Goal: Task Accomplishment & Management: Use online tool/utility

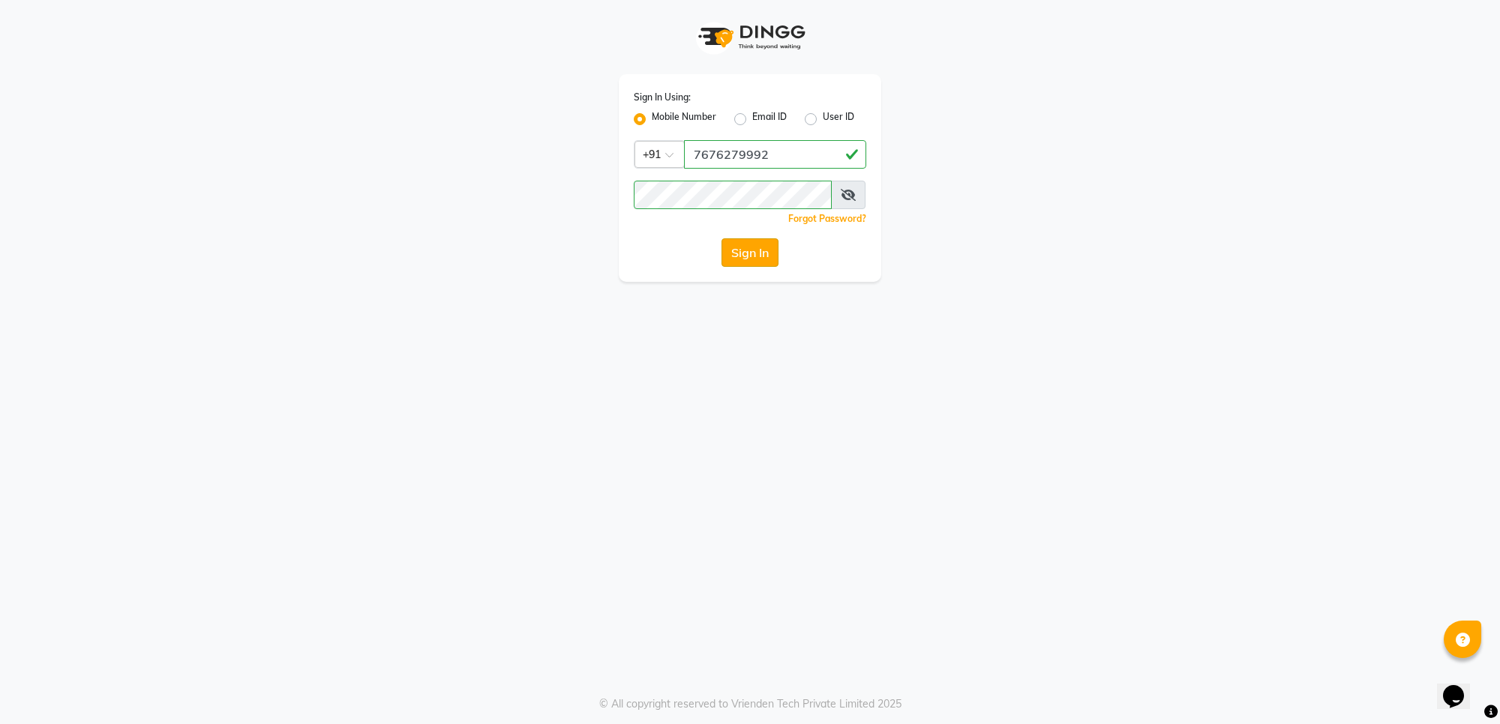
click at [755, 246] on button "Sign In" at bounding box center [749, 252] width 57 height 28
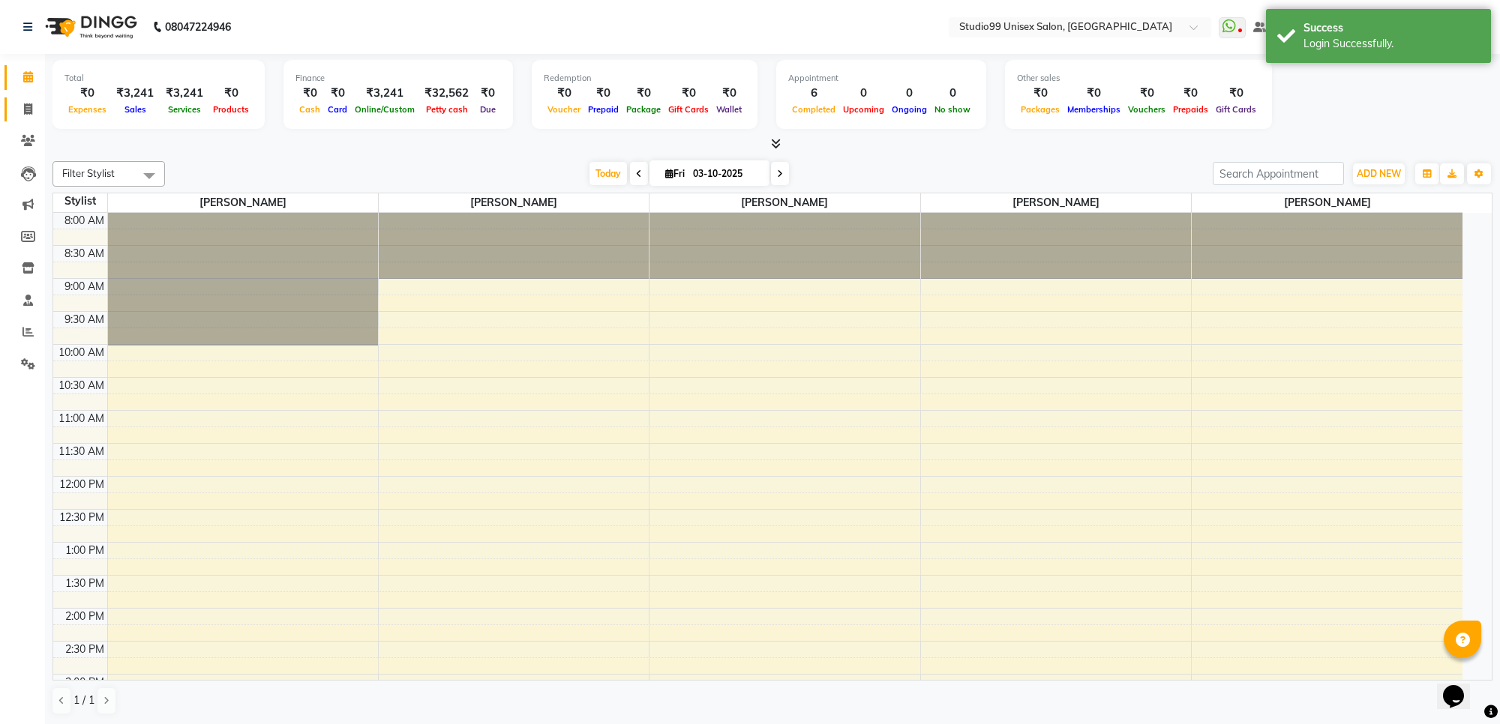
select select "en"
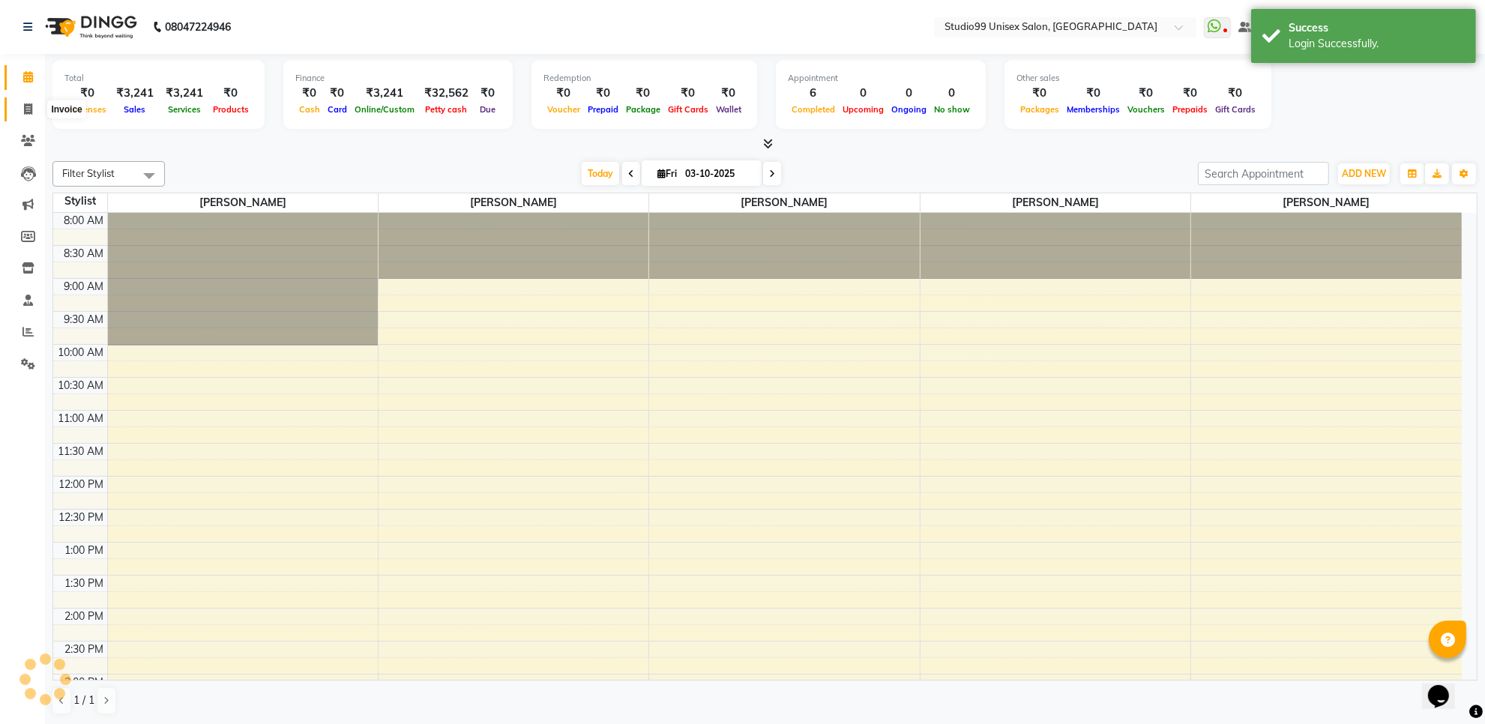
click at [28, 106] on icon at bounding box center [28, 108] width 8 height 11
select select "service"
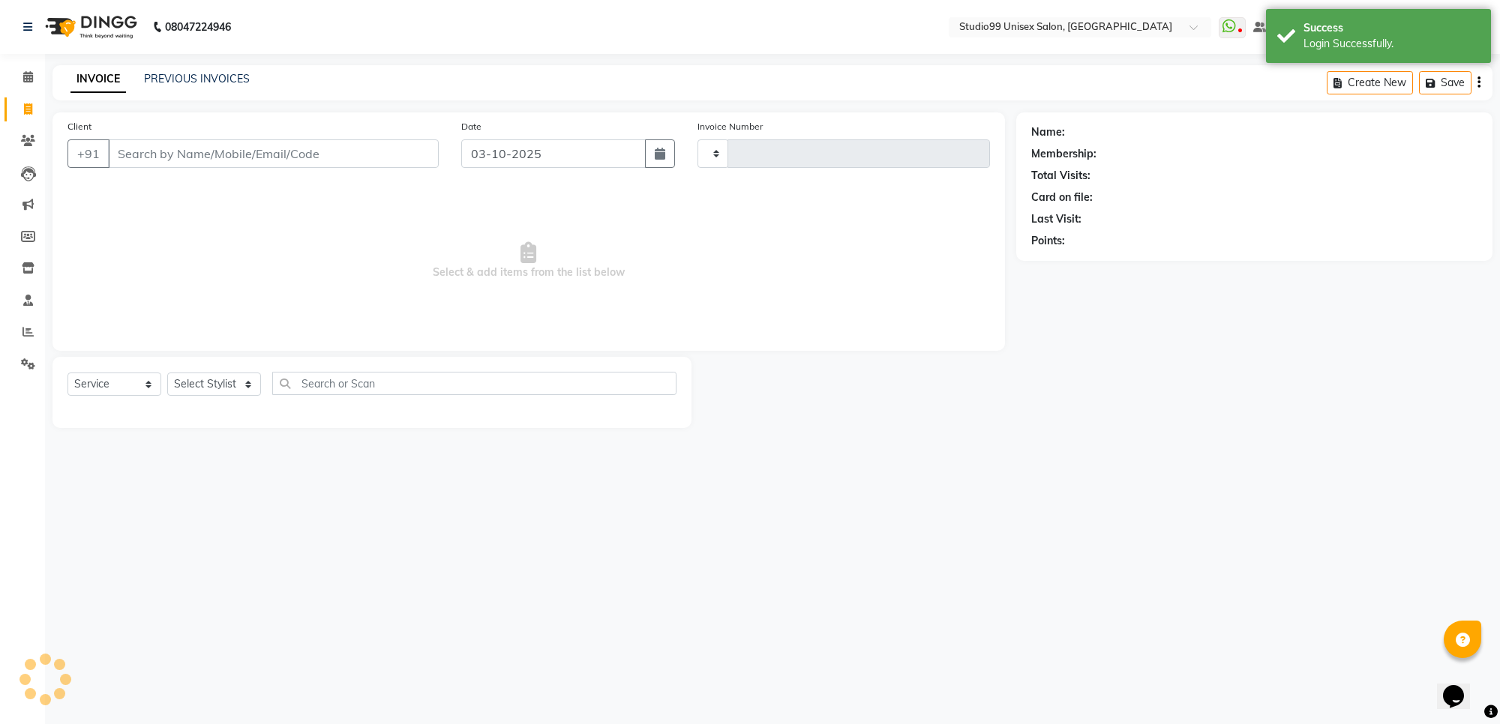
type input "1883"
select select "7323"
drag, startPoint x: 170, startPoint y: 148, endPoint x: 196, endPoint y: 152, distance: 25.8
click at [171, 148] on input "Client" at bounding box center [273, 153] width 331 height 28
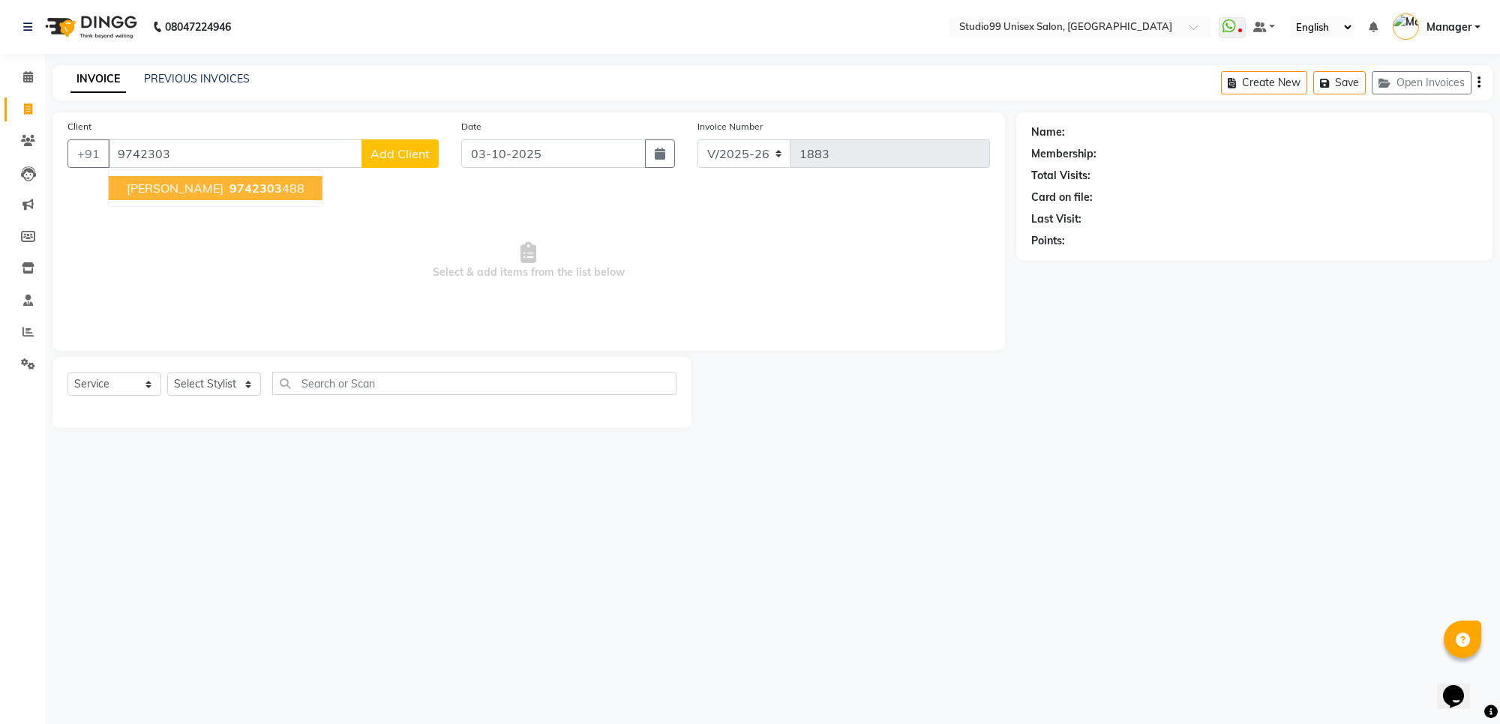
click at [229, 186] on span "9742303" at bounding box center [255, 188] width 52 height 15
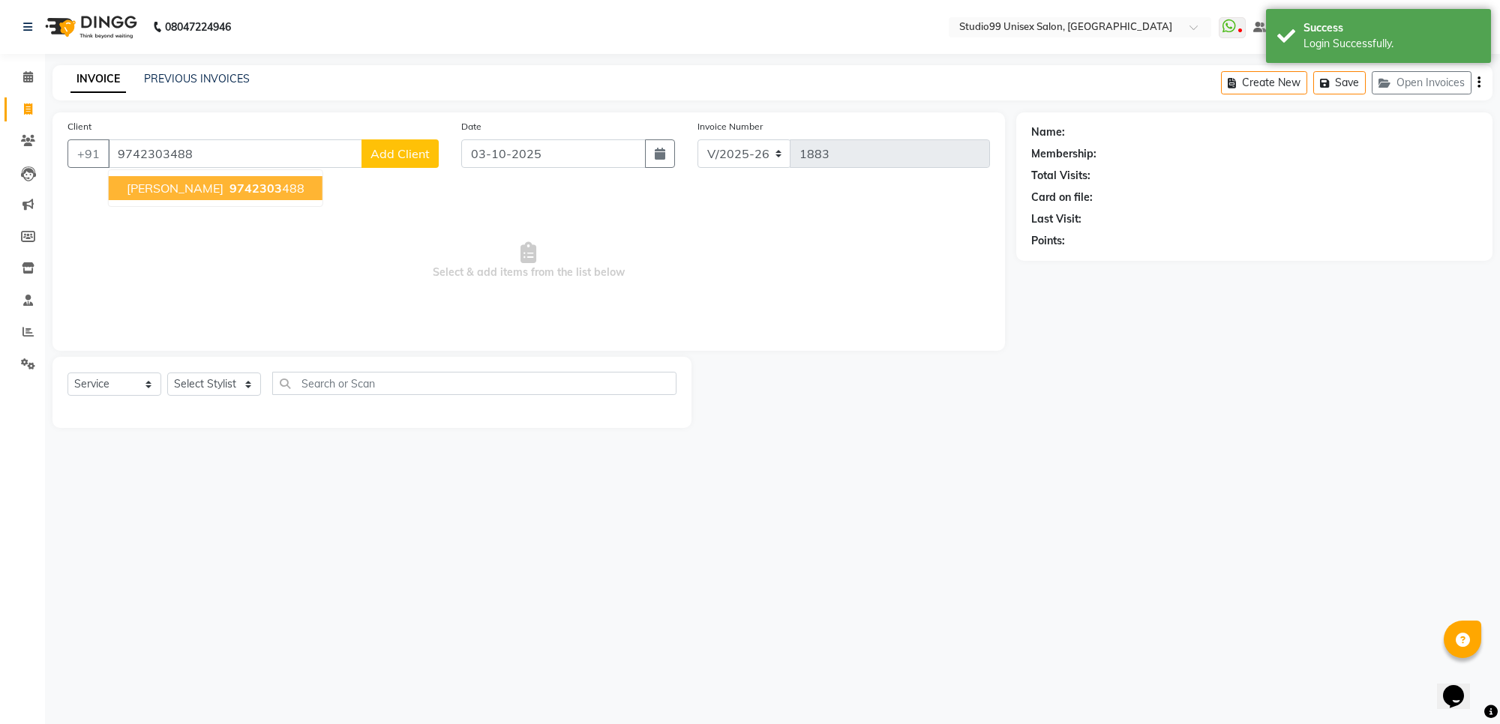
type input "9742303488"
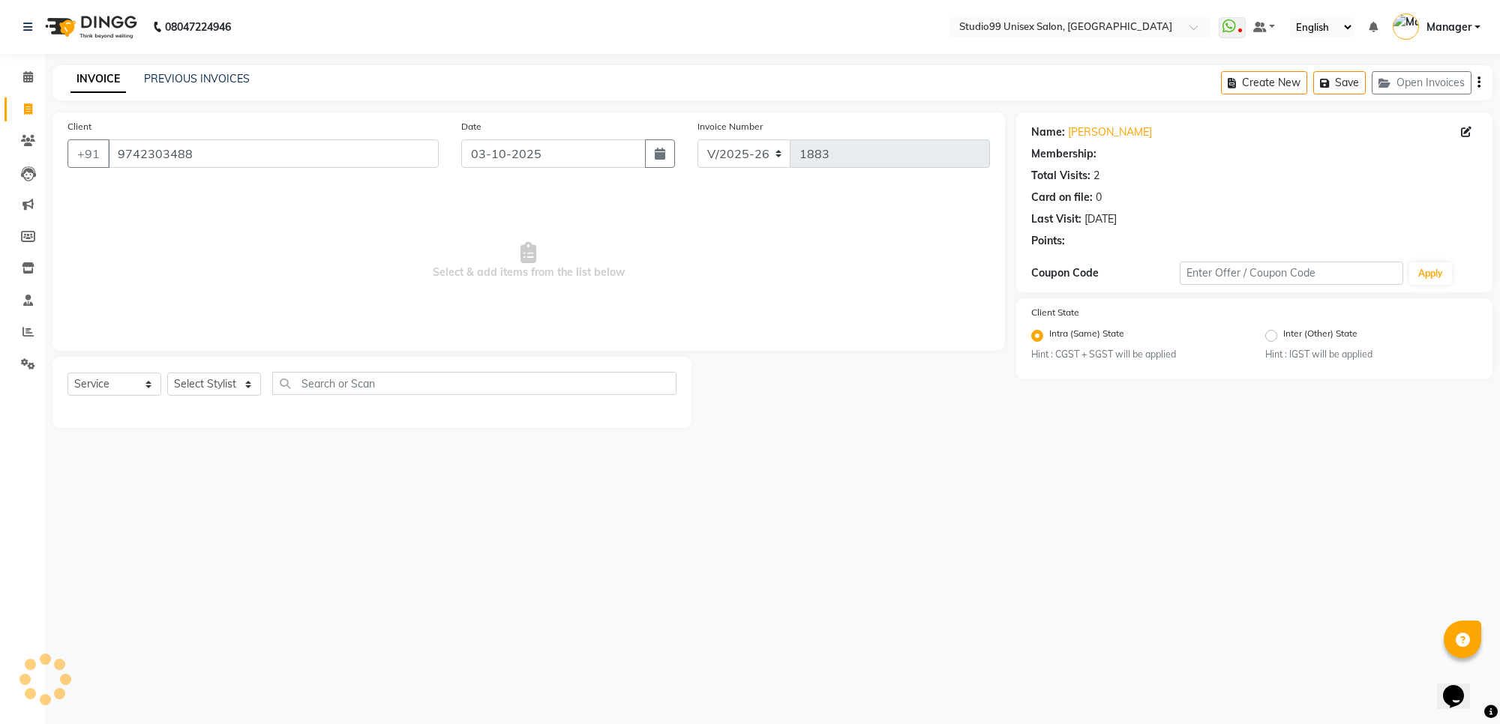
select select "1: Object"
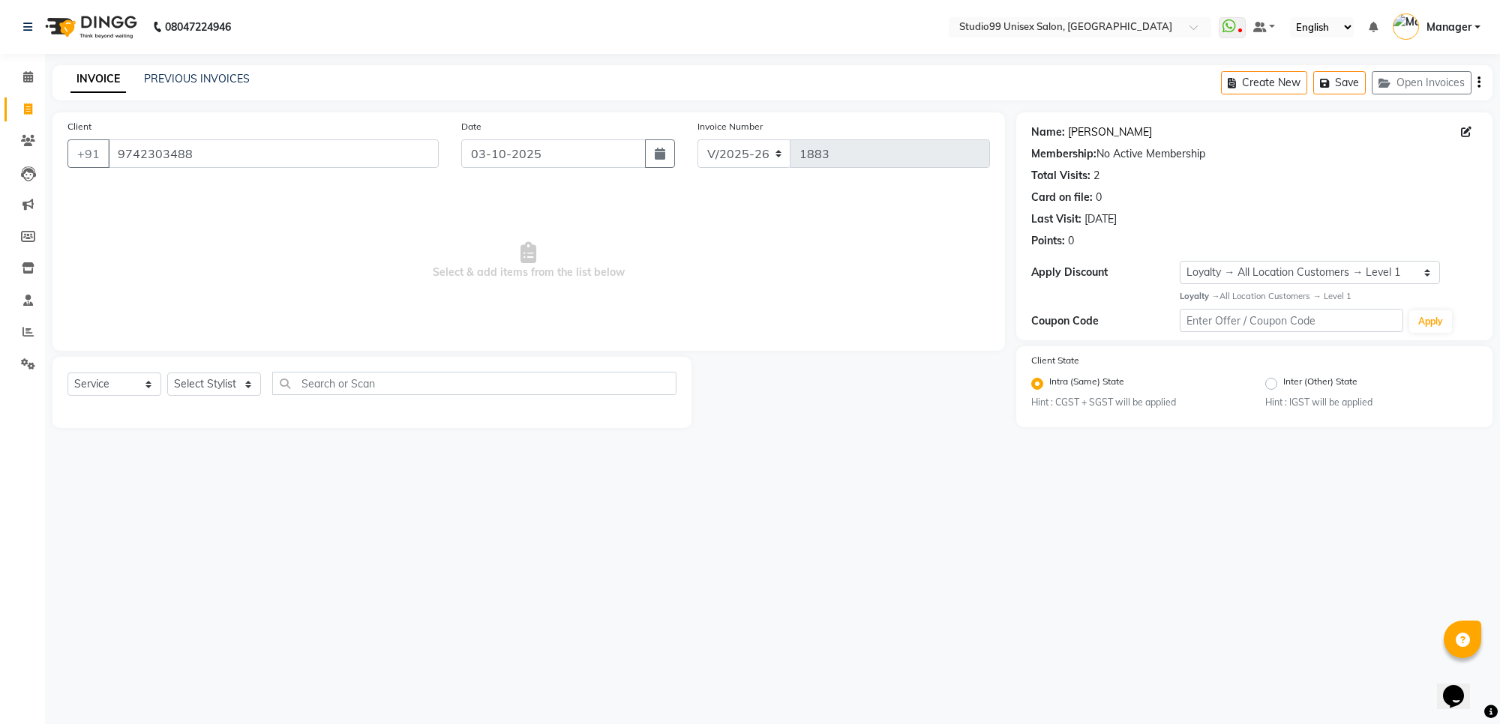
click at [1092, 133] on link "[PERSON_NAME]" at bounding box center [1110, 132] width 84 height 16
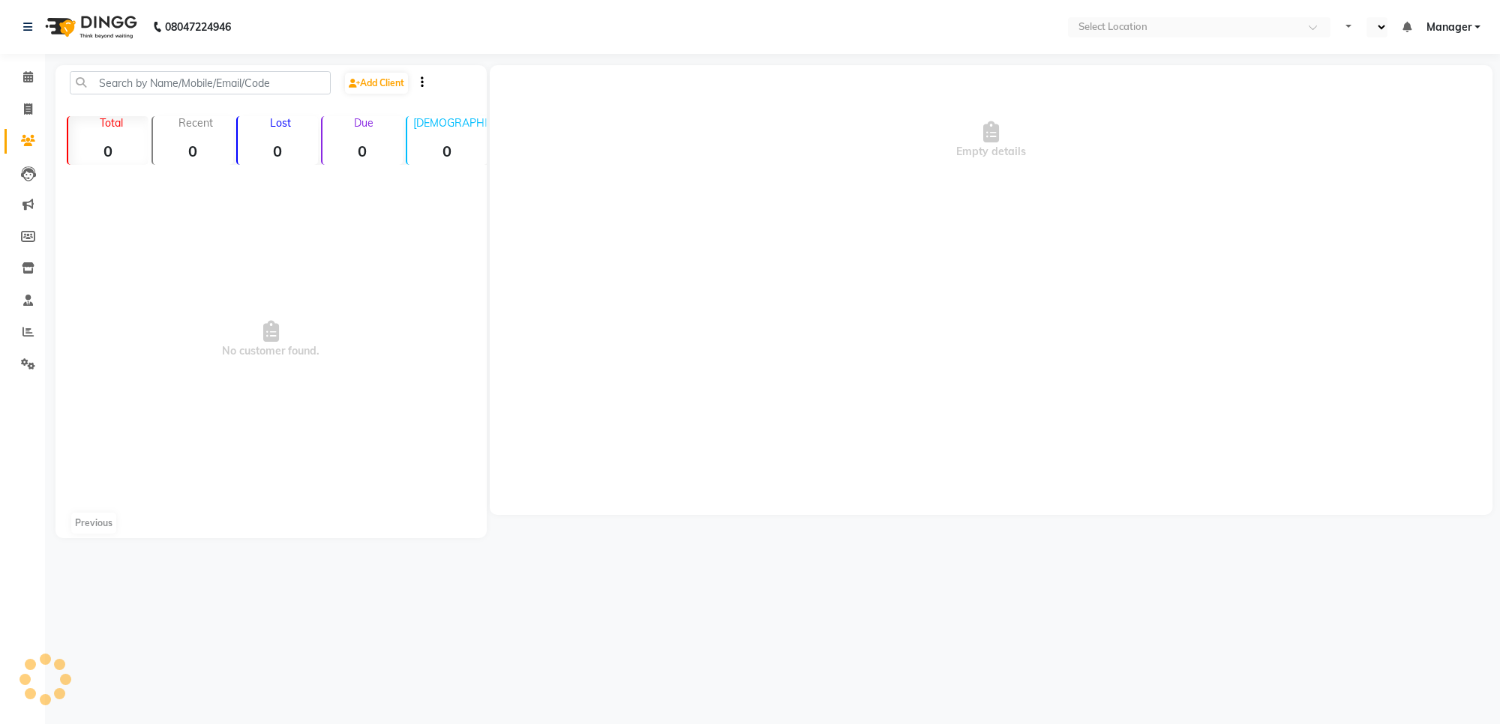
select select "en"
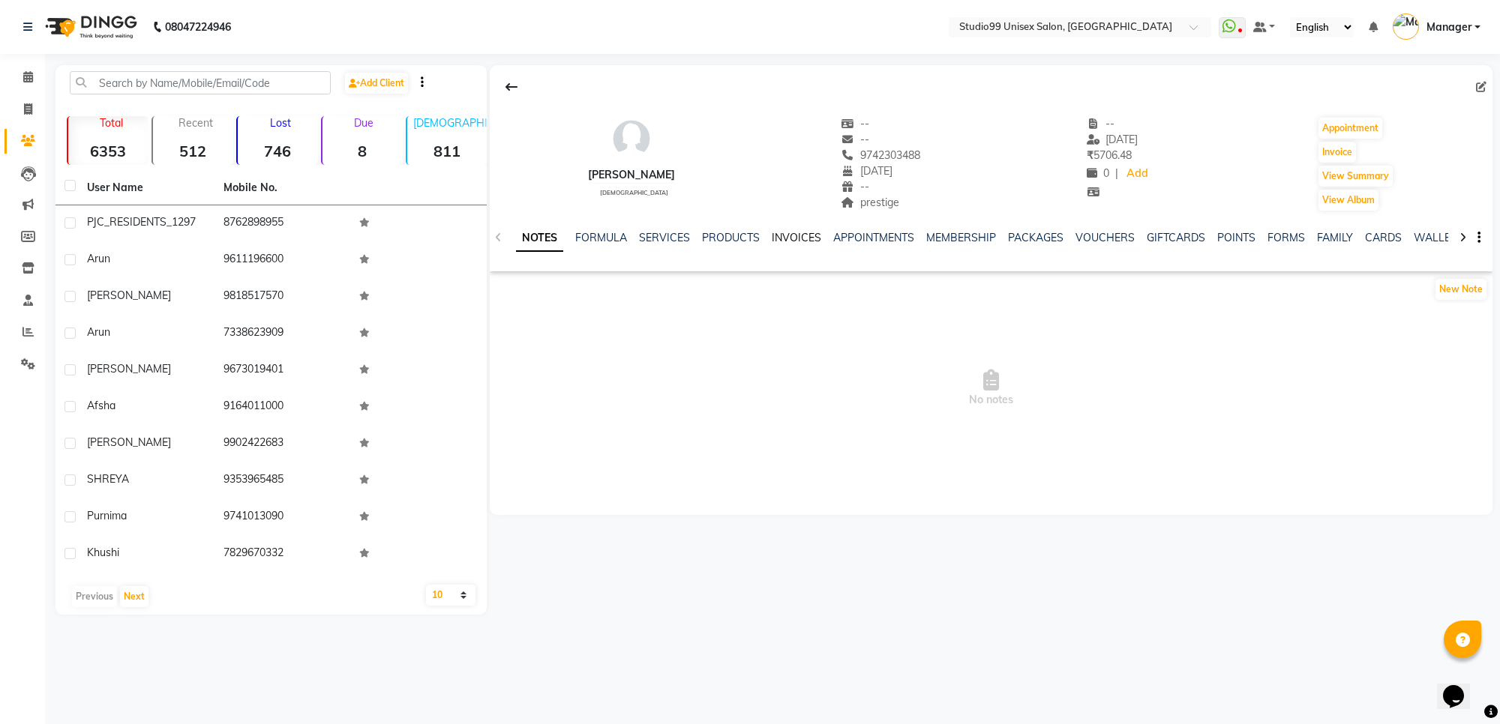
click at [791, 238] on link "INVOICES" at bounding box center [796, 237] width 49 height 13
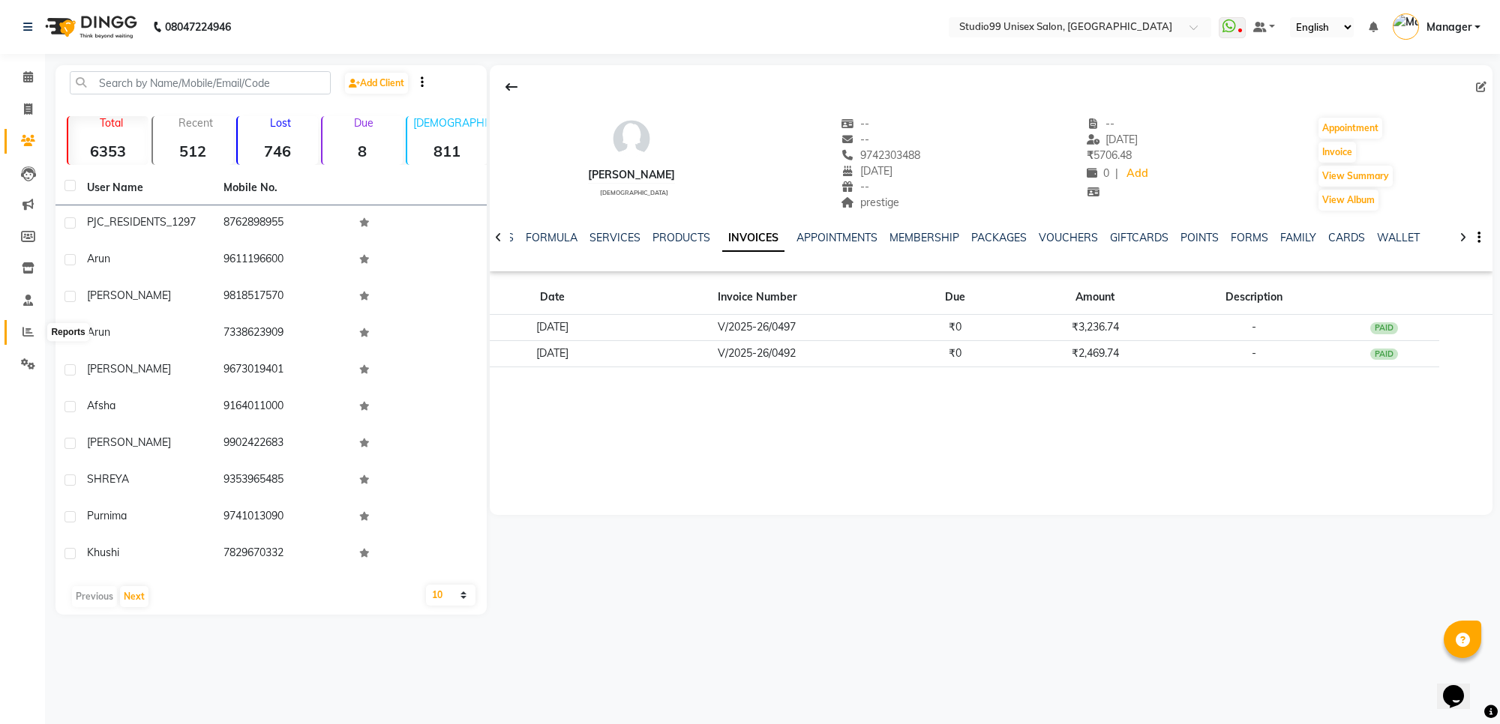
click at [25, 335] on icon at bounding box center [27, 331] width 11 height 11
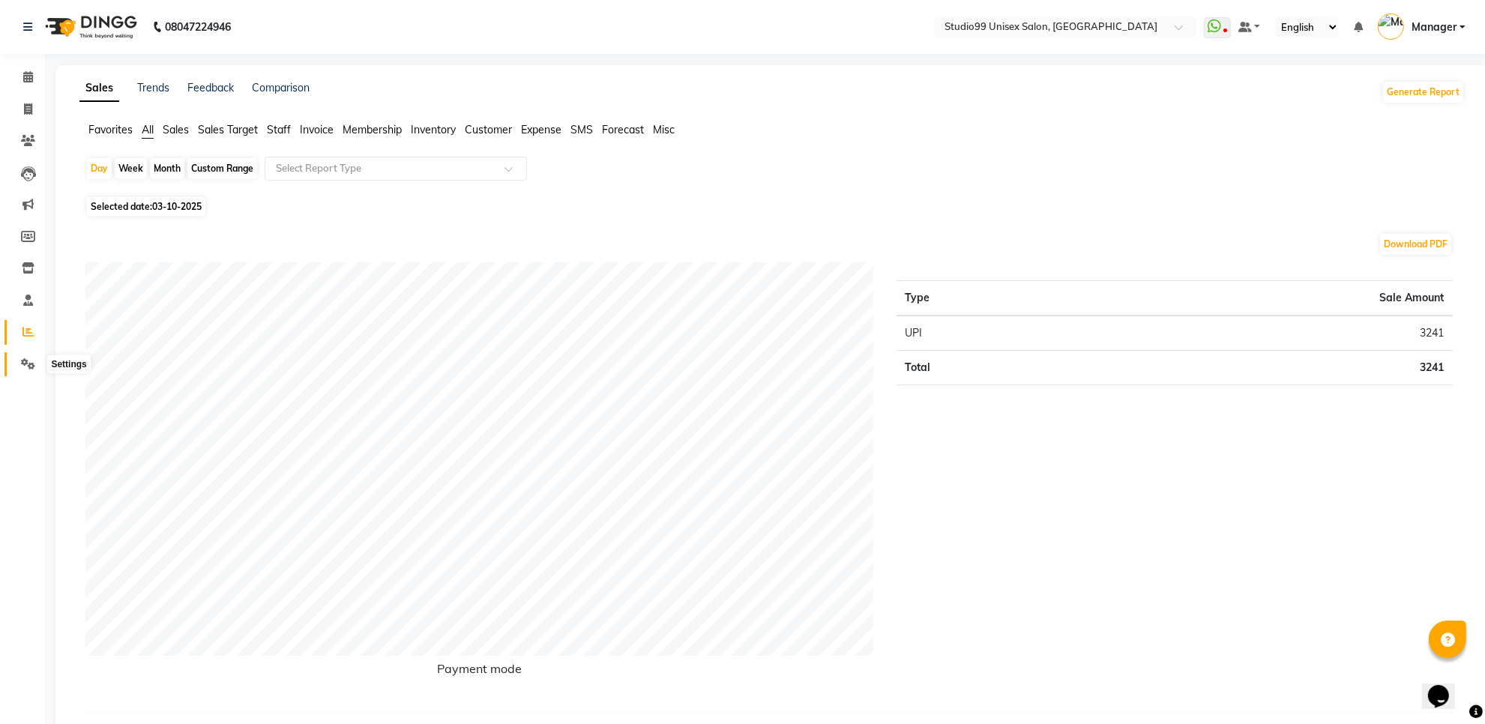
click at [27, 365] on icon at bounding box center [28, 363] width 14 height 11
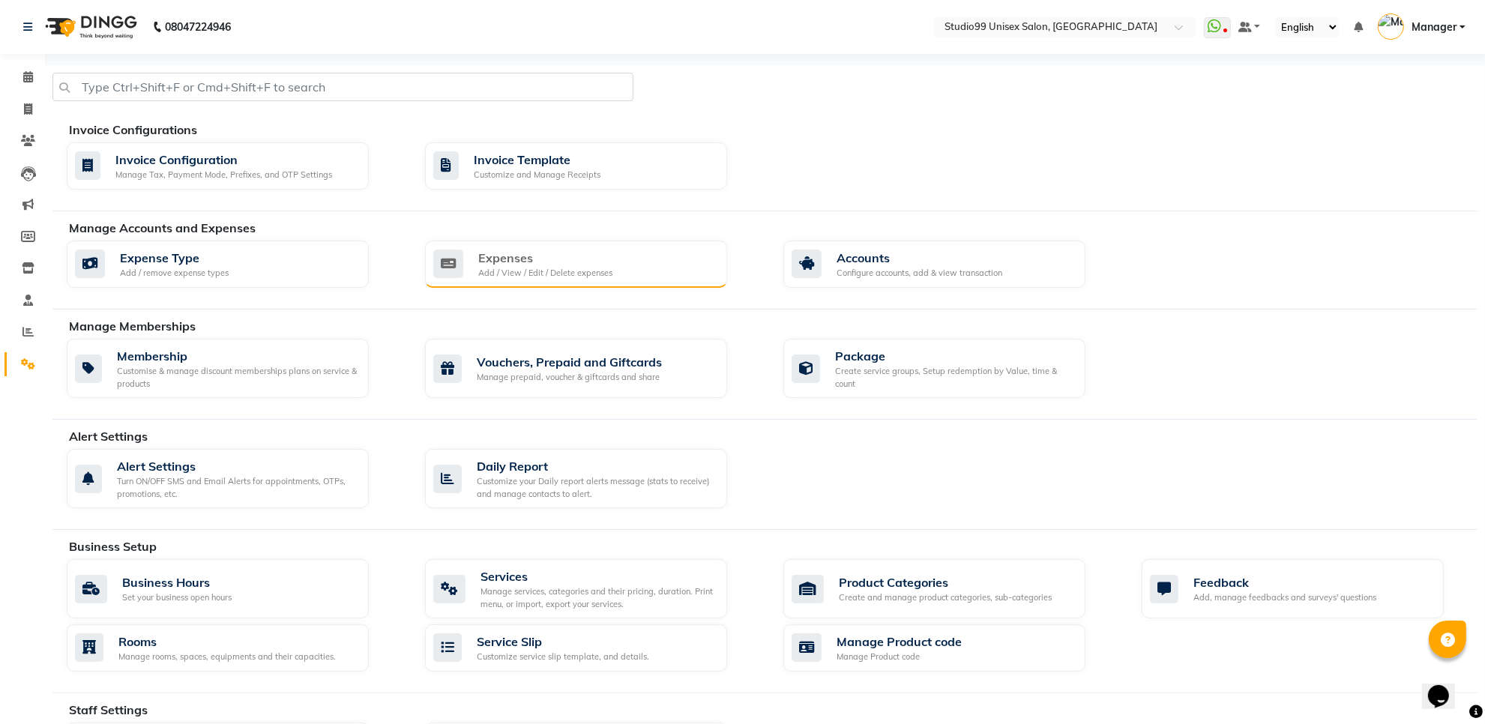
click at [666, 270] on div "Expenses Add / View / Edit / Delete expenses" at bounding box center [574, 264] width 282 height 31
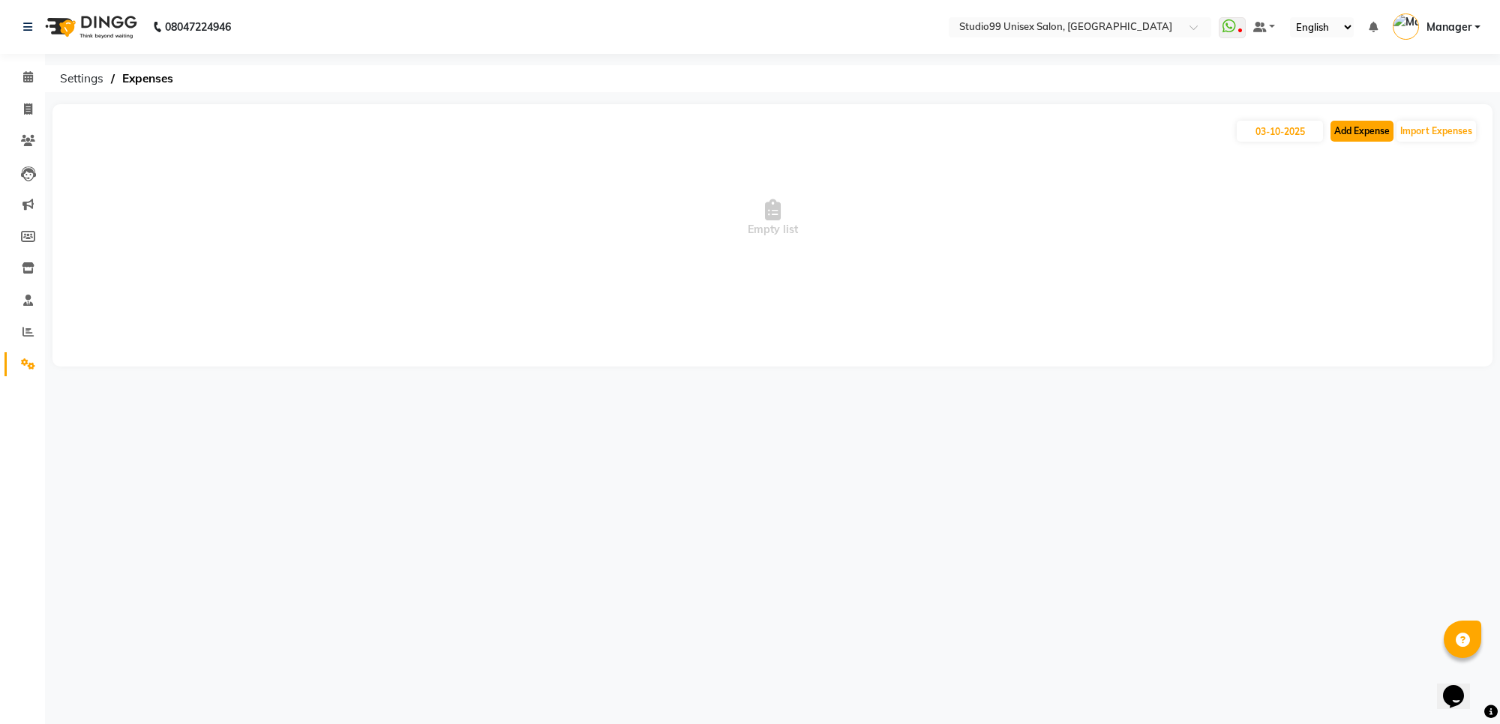
click at [1367, 129] on button "Add Expense" at bounding box center [1361, 131] width 63 height 21
select select "1"
select select "6412"
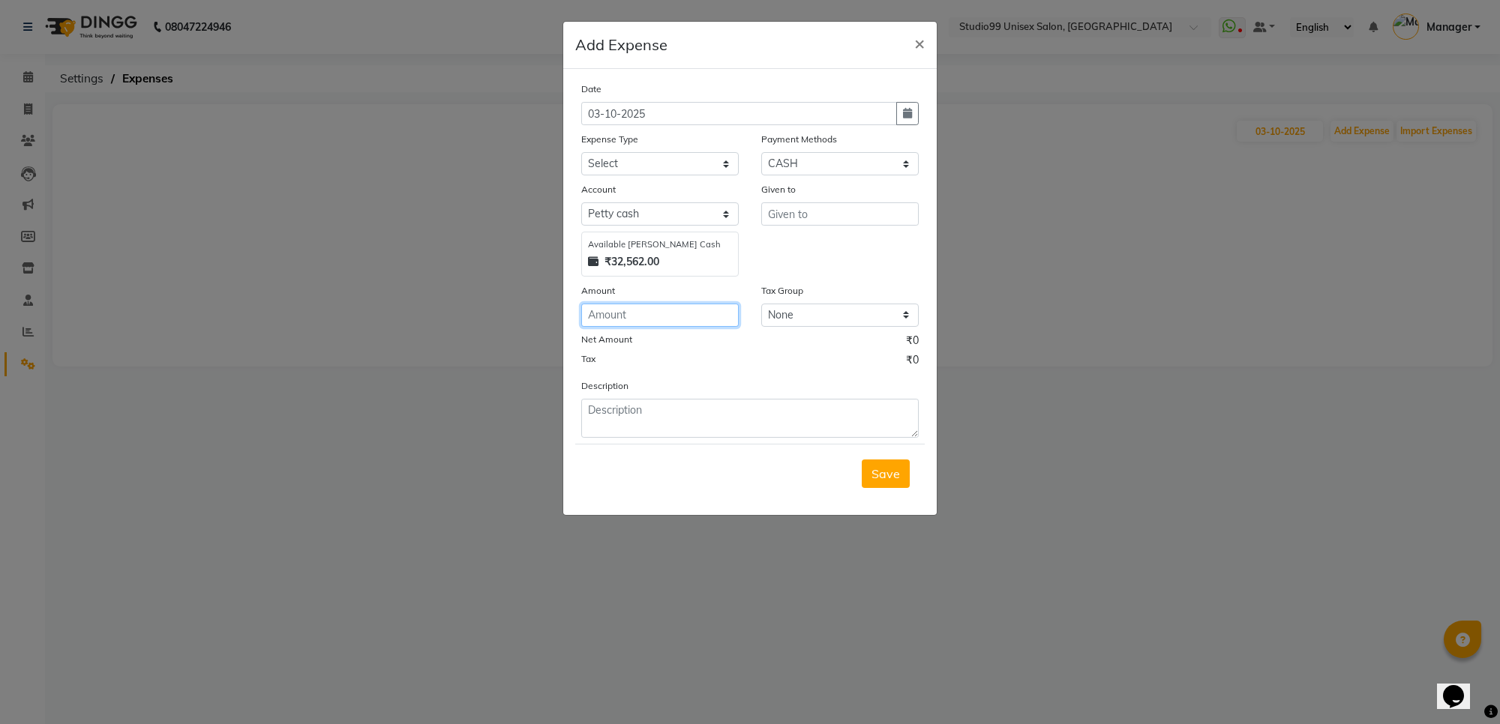
click at [715, 320] on input "number" at bounding box center [659, 315] width 157 height 23
type input "52"
click at [820, 206] on input "text" at bounding box center [839, 213] width 157 height 23
type input "rohit"
click at [669, 163] on select "Select Advance Salary Bank charges biscuit Car maintenance Cash transfer to ban…" at bounding box center [659, 163] width 157 height 23
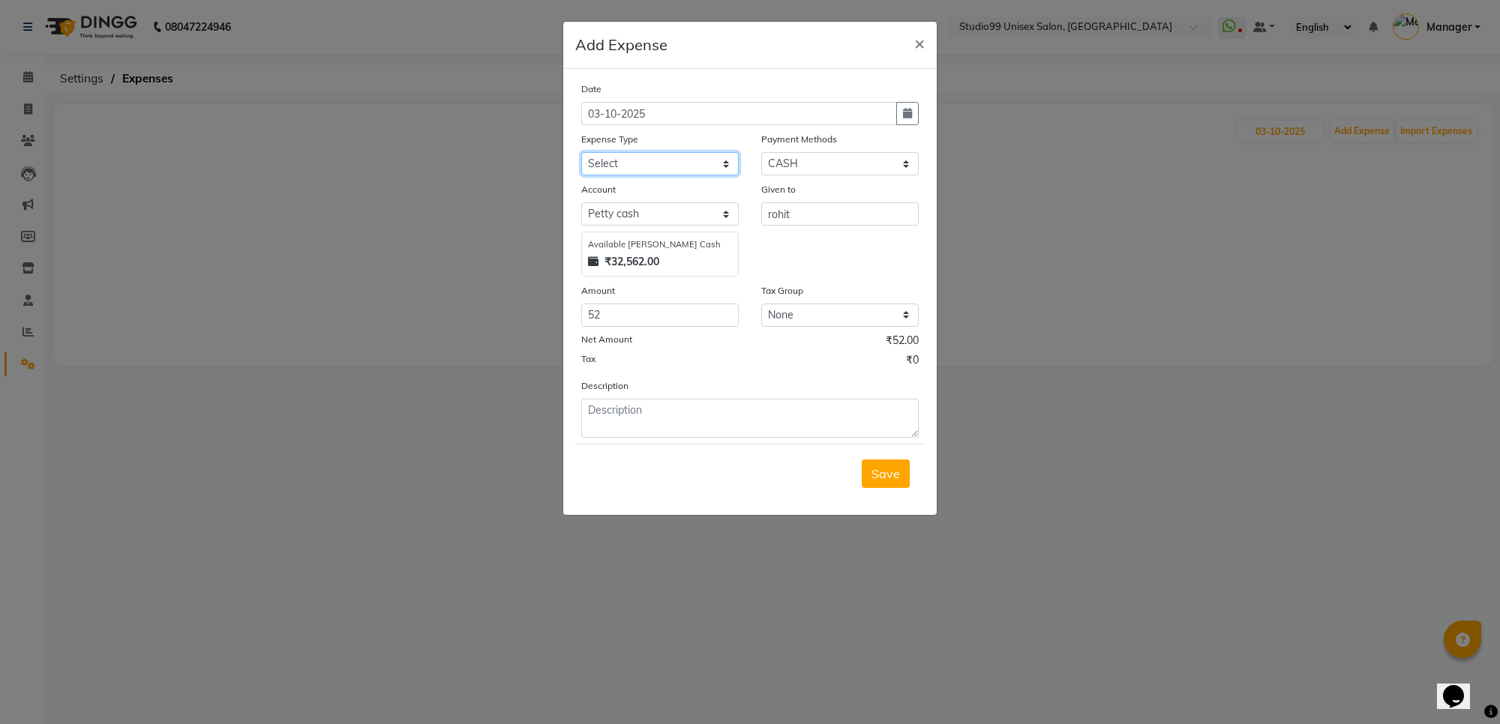
select select "19195"
click at [669, 163] on select "Select Advance Salary Bank charges biscuit Car maintenance Cash transfer to ban…" at bounding box center [659, 163] width 157 height 23
click at [878, 474] on span "Save" at bounding box center [885, 473] width 28 height 15
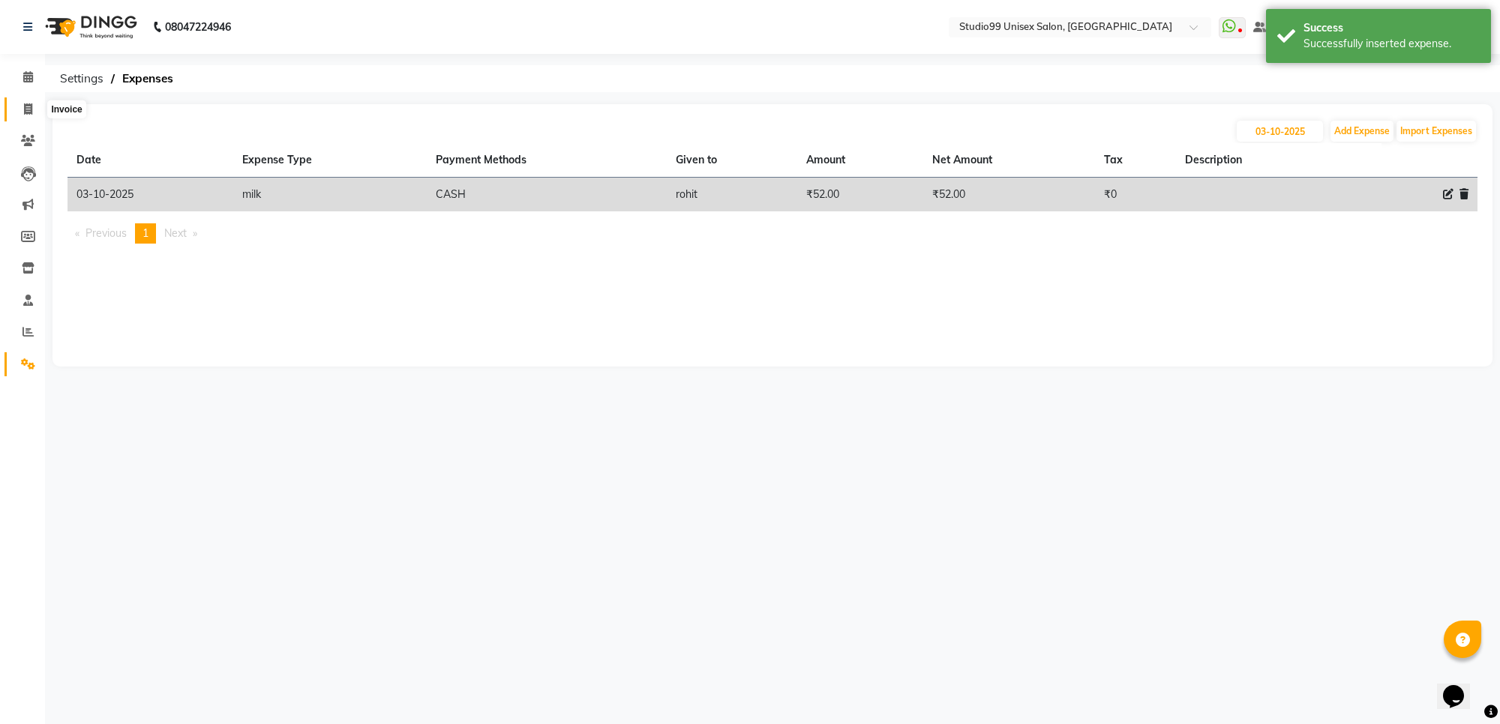
click at [22, 112] on span at bounding box center [28, 109] width 26 height 17
select select "service"
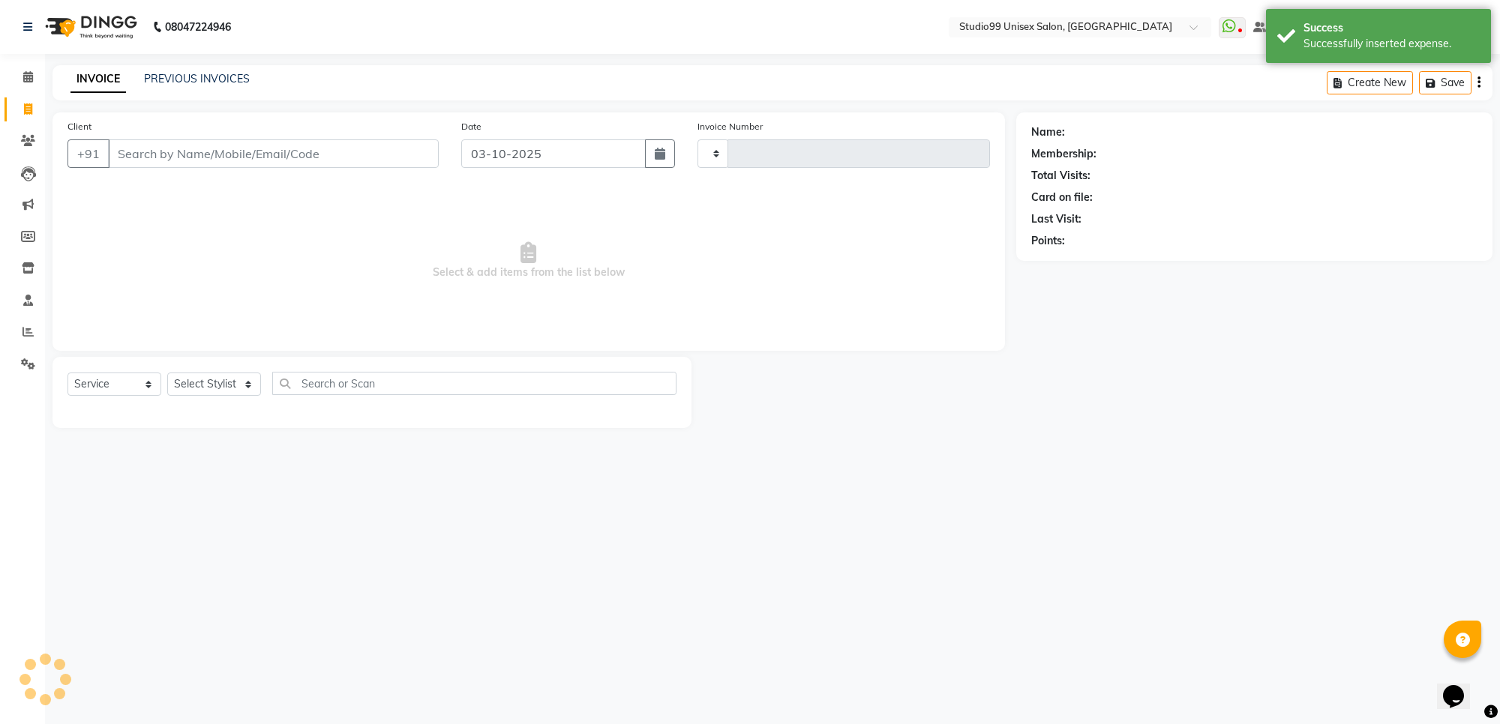
type input "1883"
select select "7323"
click at [225, 388] on select "Select Stylist Manager PRIYAA SAHIL Sanu SAPNA Vijay" at bounding box center [214, 384] width 94 height 23
select select "83085"
click at [167, 373] on select "Select Stylist Manager PRIYAA SAHIL Sanu SAPNA Vijay" at bounding box center [214, 384] width 94 height 23
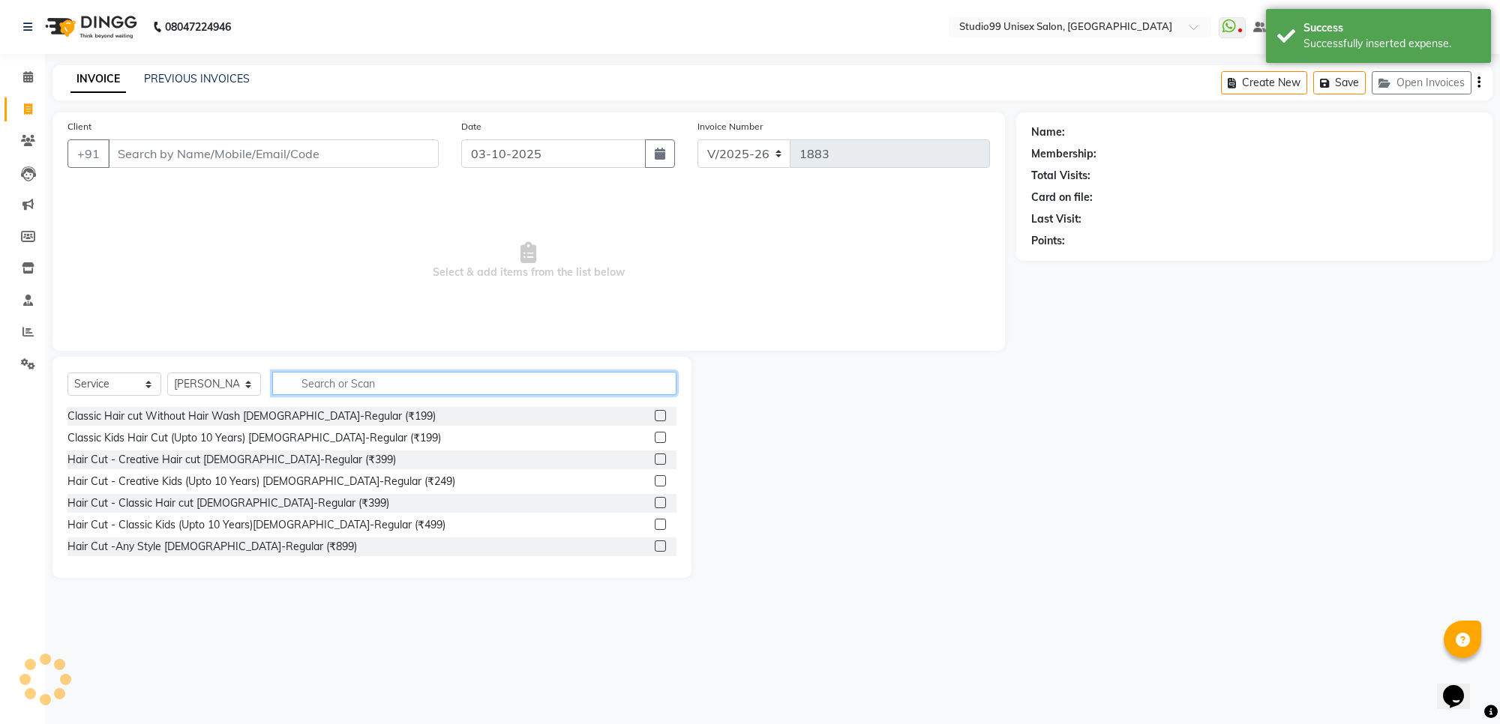
click at [353, 383] on input "text" at bounding box center [474, 383] width 404 height 23
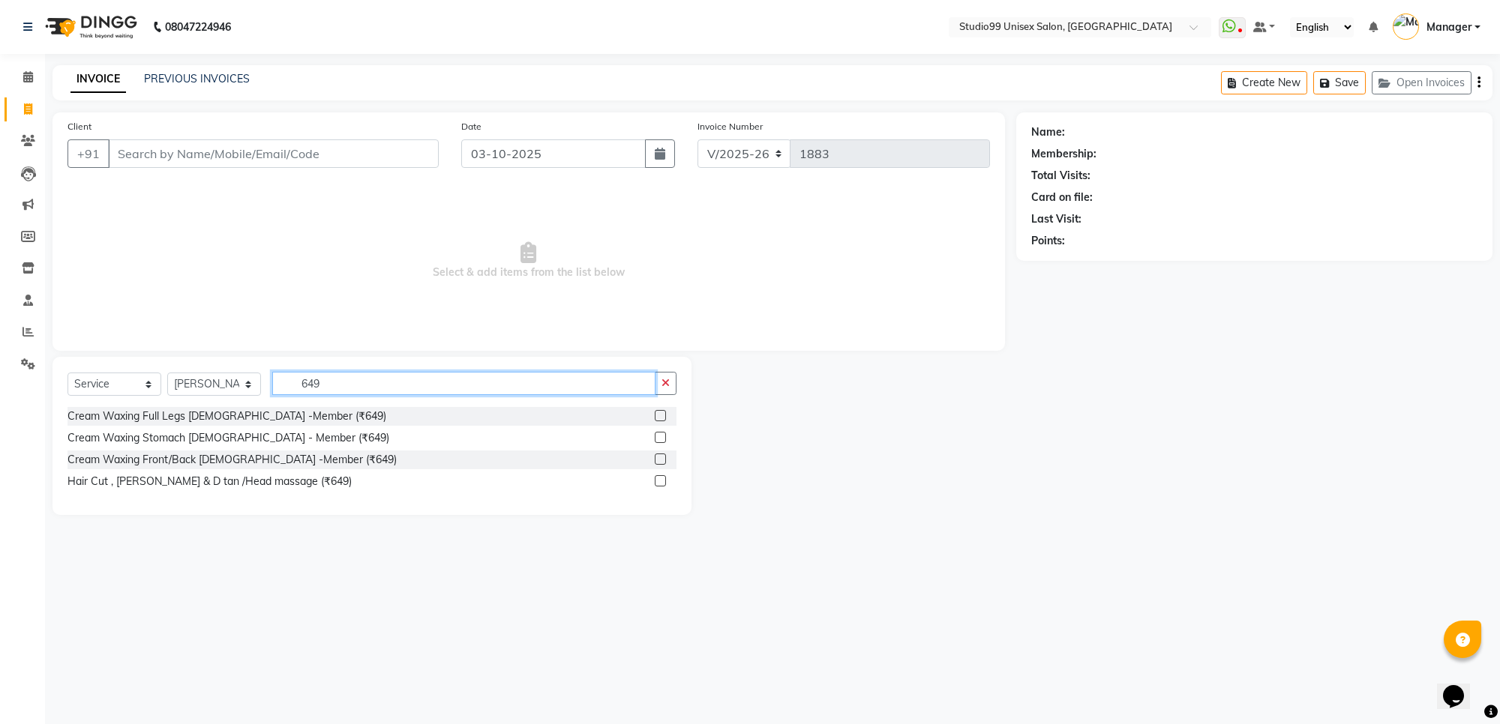
type input "649"
click at [657, 480] on label at bounding box center [660, 480] width 11 height 11
click at [657, 480] on input "checkbox" at bounding box center [660, 482] width 10 height 10
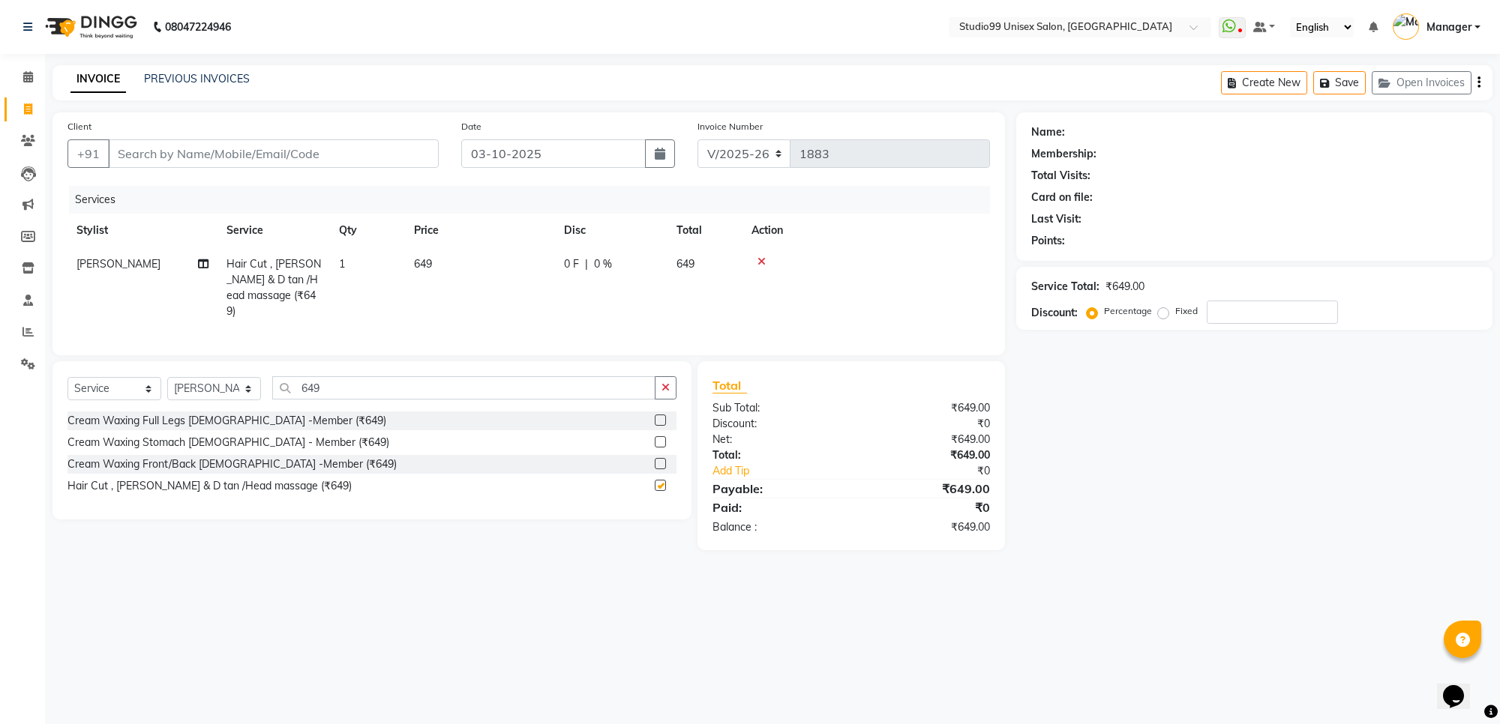
checkbox input "false"
click at [301, 146] on input "Client" at bounding box center [273, 153] width 331 height 28
type input "9"
type input "0"
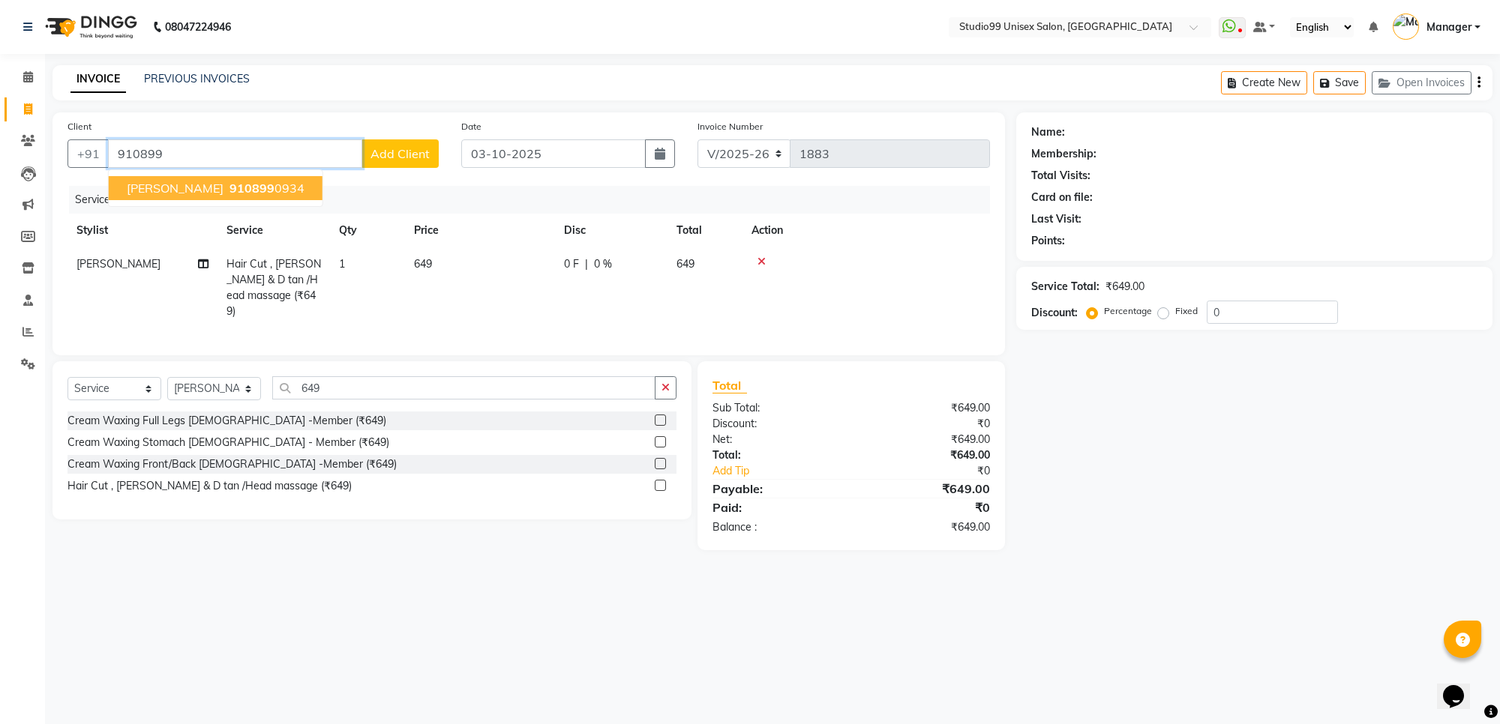
click at [229, 190] on span "910899" at bounding box center [251, 188] width 45 height 15
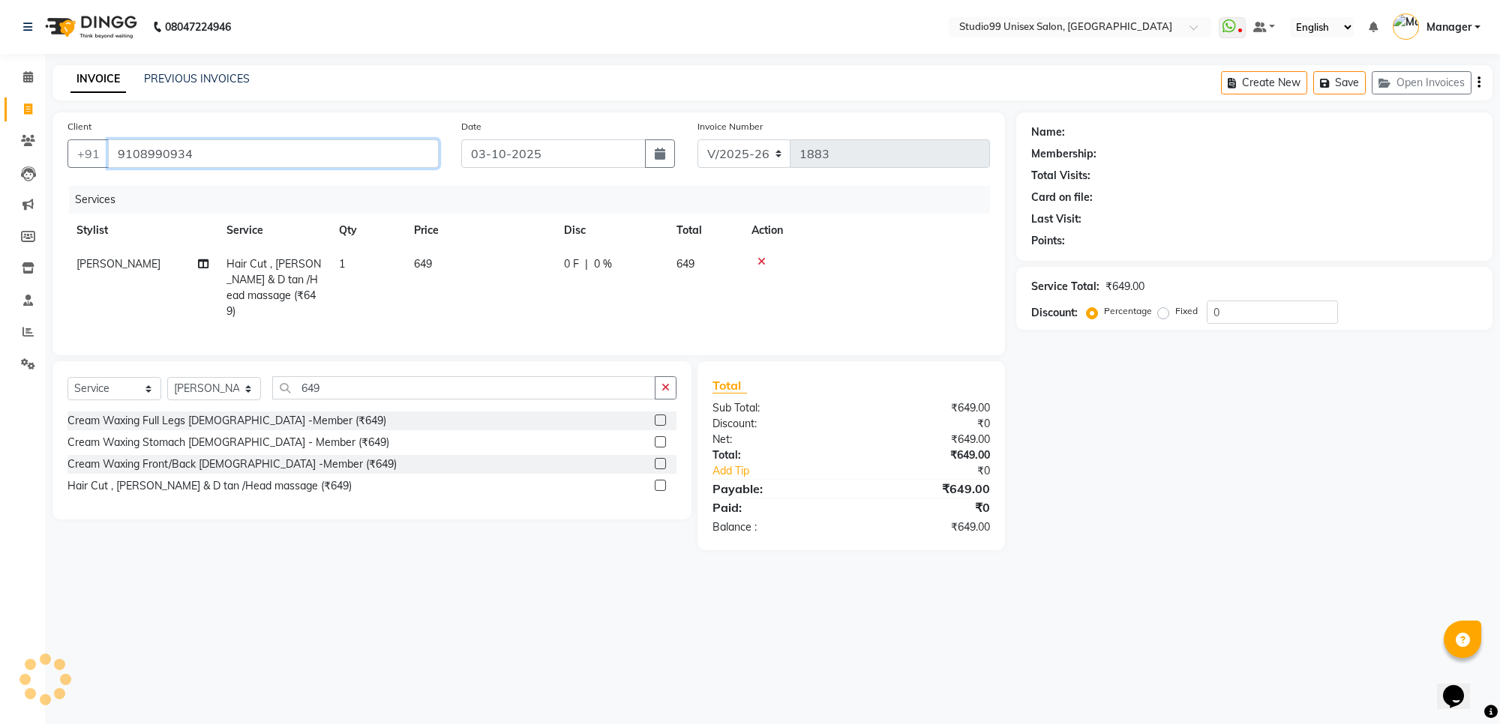
type input "9108990934"
select select "1: Object"
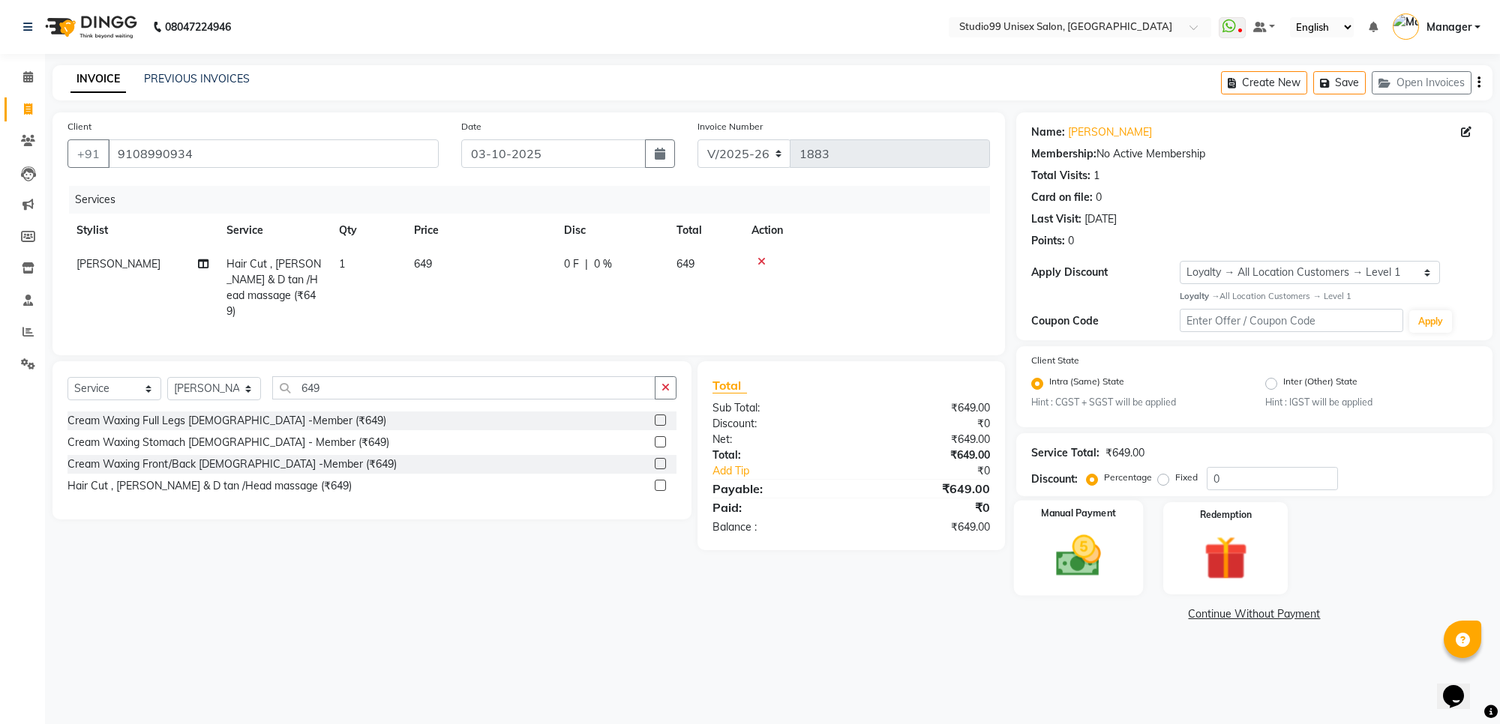
click at [1084, 566] on img at bounding box center [1078, 556] width 73 height 52
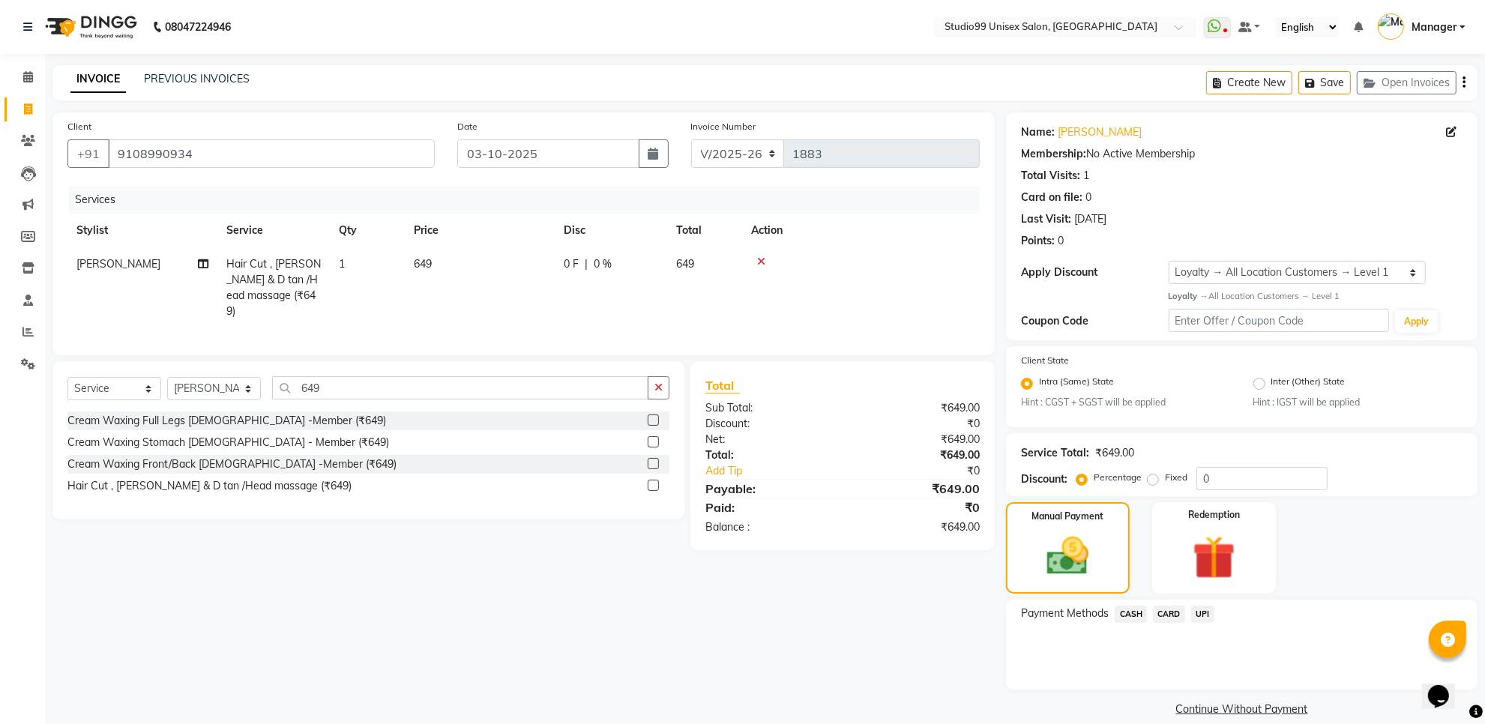
click at [1200, 612] on span "UPI" at bounding box center [1203, 614] width 23 height 17
click at [1243, 696] on button "Add Payment" at bounding box center [1320, 693] width 286 height 23
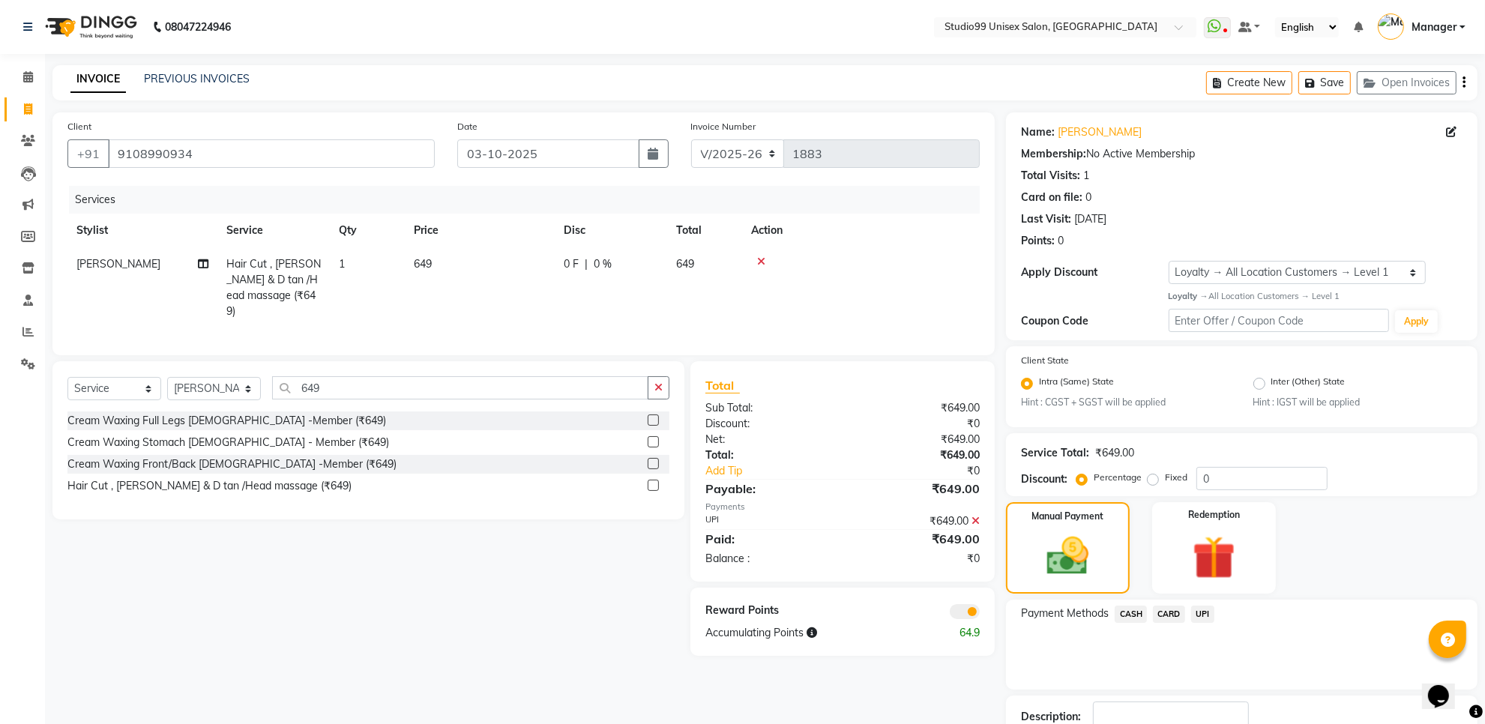
scroll to position [102, 0]
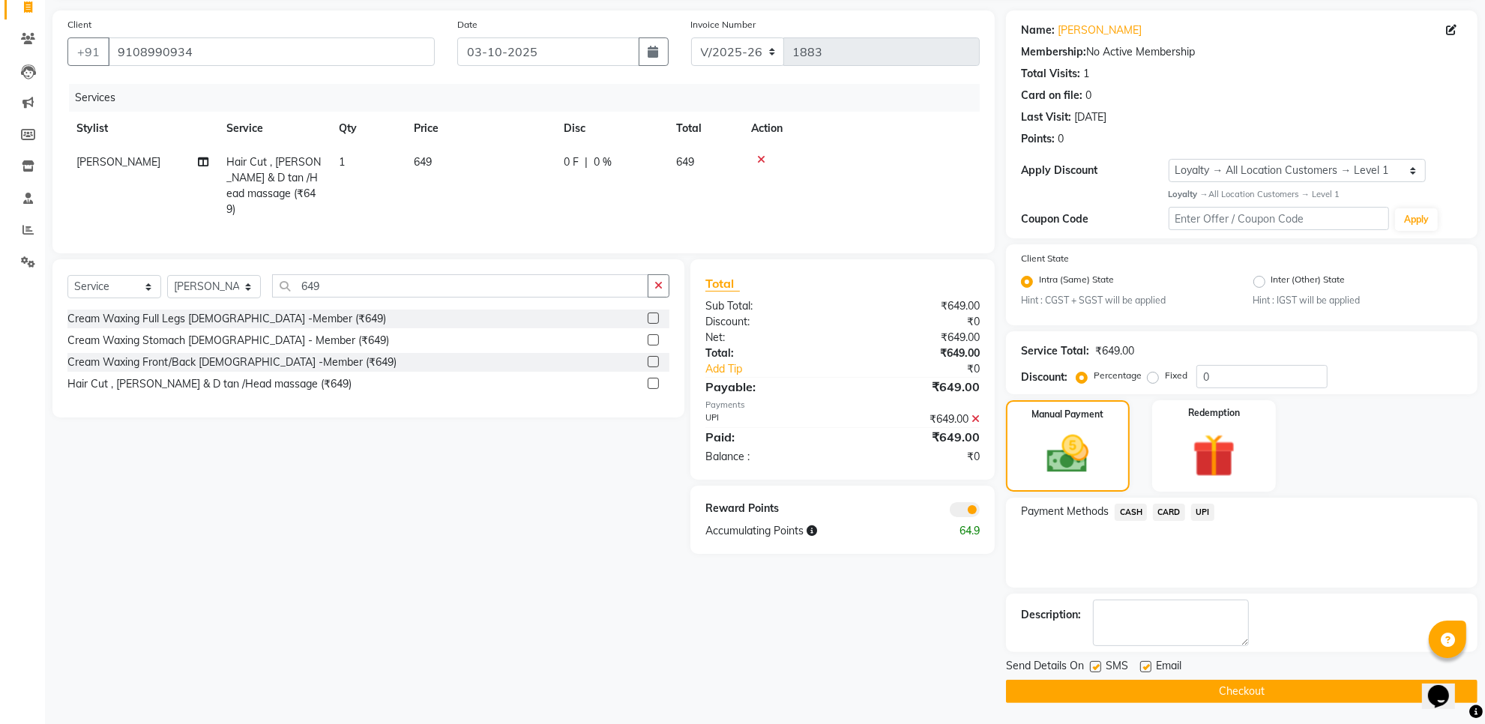
click at [1243, 696] on button "Checkout" at bounding box center [1242, 691] width 472 height 23
